Goal: Navigation & Orientation: Understand site structure

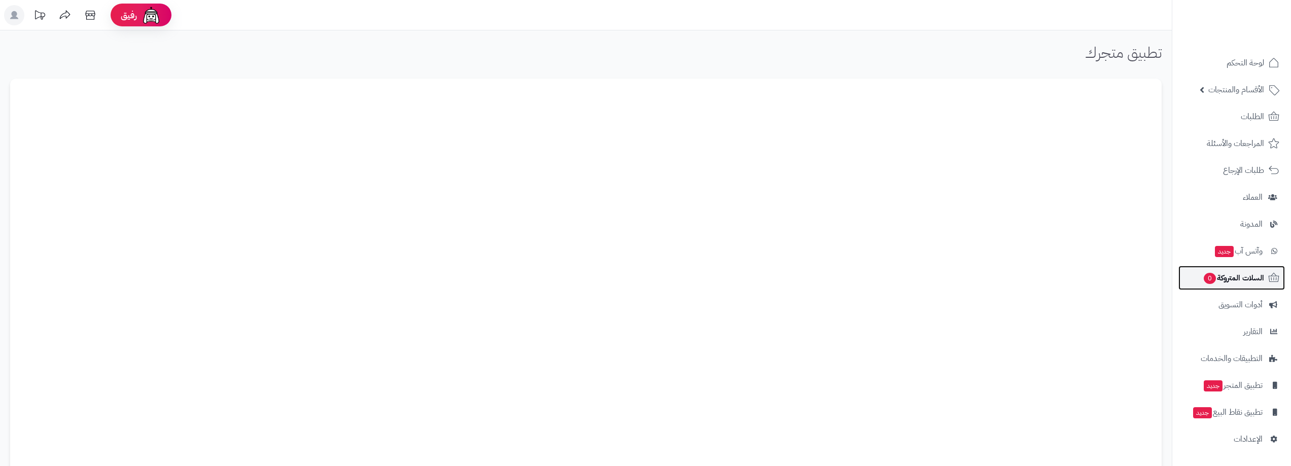
click at [1234, 284] on span "السلات المتروكة 0" at bounding box center [1233, 278] width 61 height 14
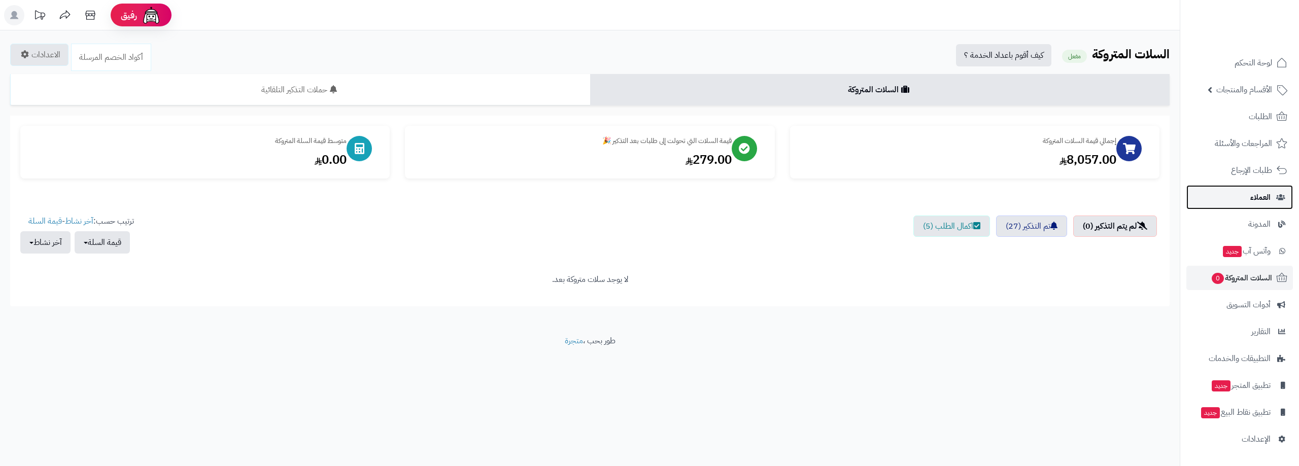
click at [1250, 194] on link "العملاء" at bounding box center [1239, 197] width 107 height 24
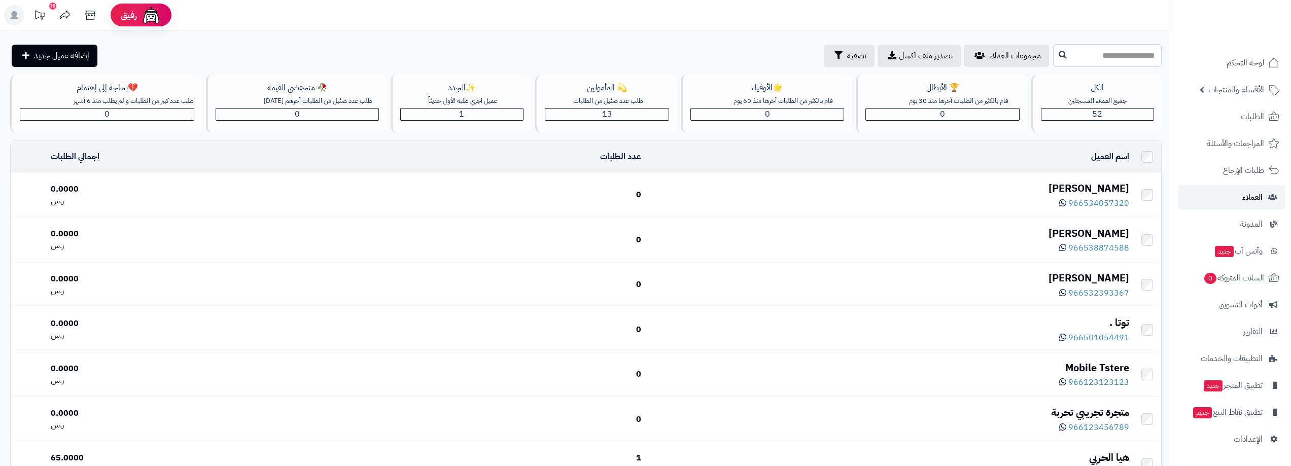
click at [1256, 199] on span "العملاء" at bounding box center [1252, 197] width 20 height 14
click at [1241, 124] on link "الطلبات" at bounding box center [1232, 117] width 107 height 24
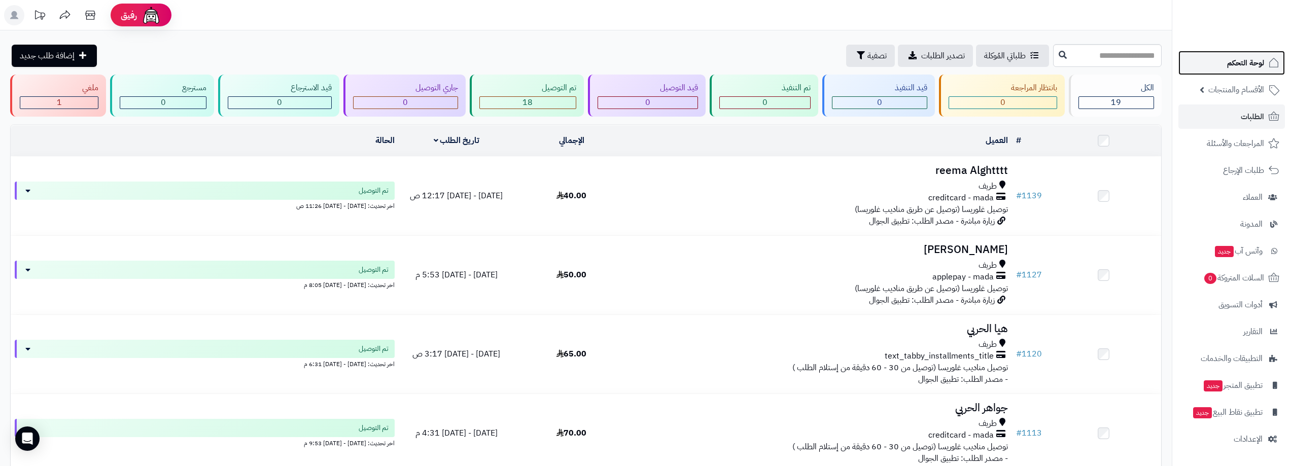
click at [1249, 59] on span "لوحة التحكم" at bounding box center [1245, 63] width 37 height 14
